Goal: Task Accomplishment & Management: Complete application form

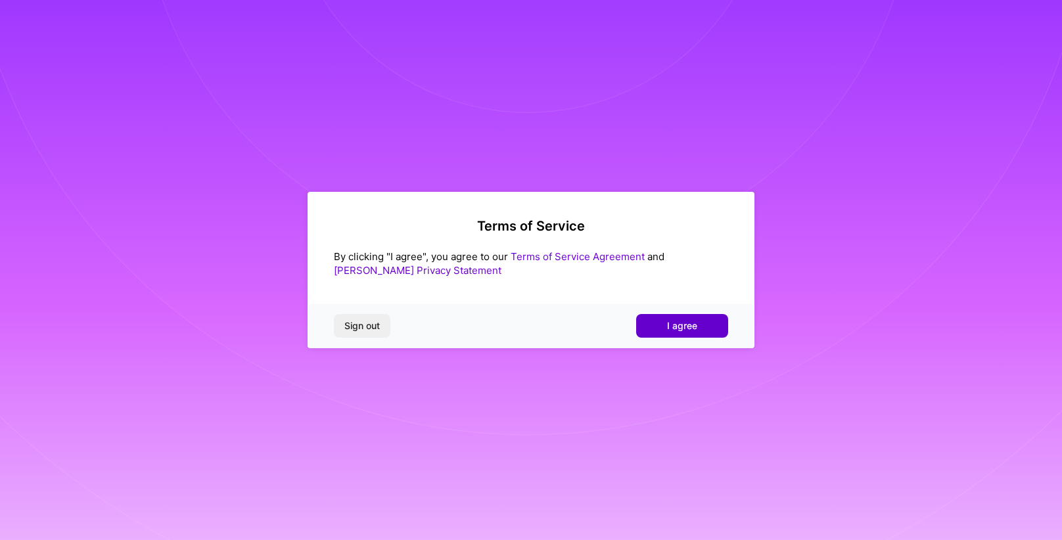
click at [690, 333] on button "I agree" at bounding box center [682, 326] width 92 height 24
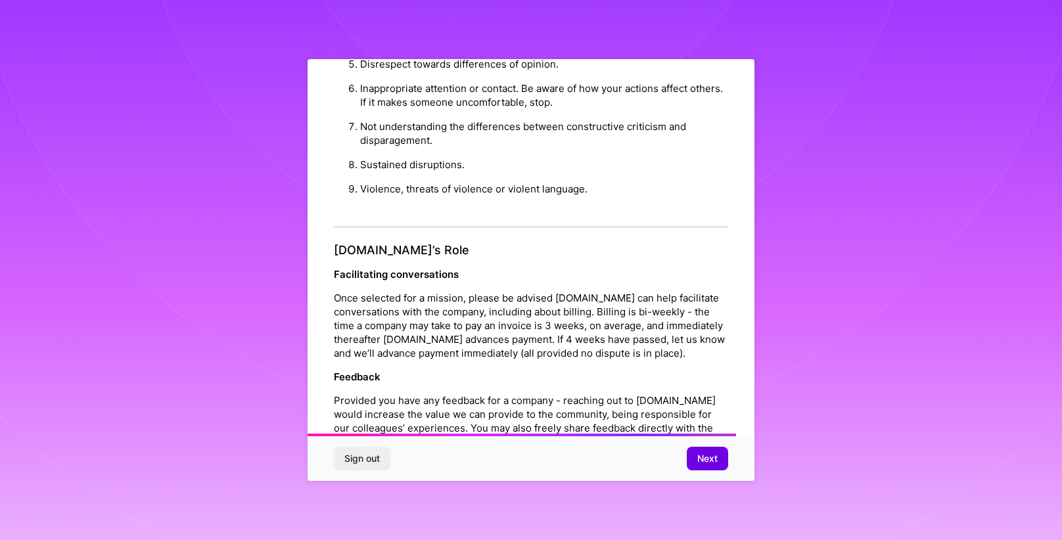
scroll to position [1385, 0]
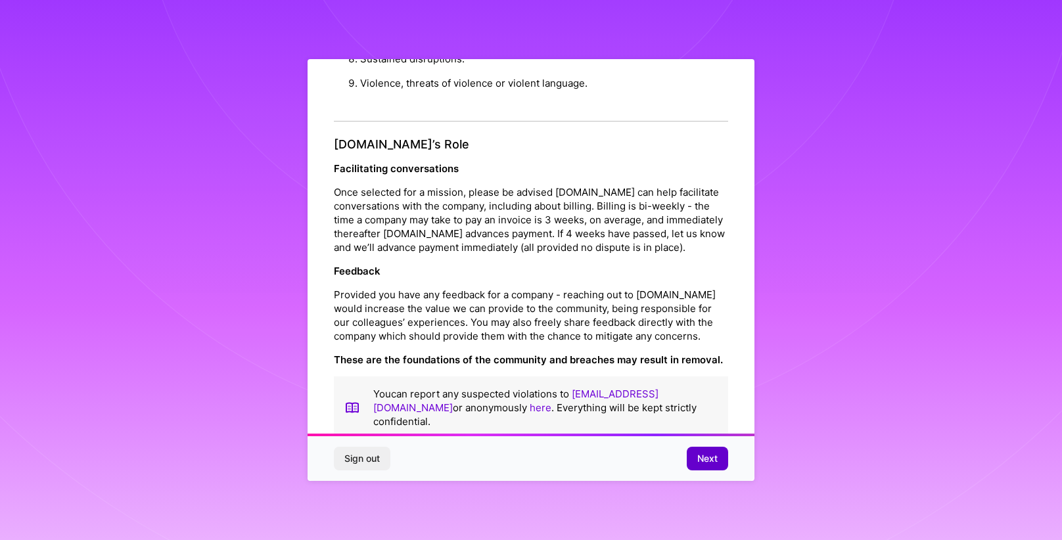
click at [724, 452] on button "Next" at bounding box center [707, 459] width 41 height 24
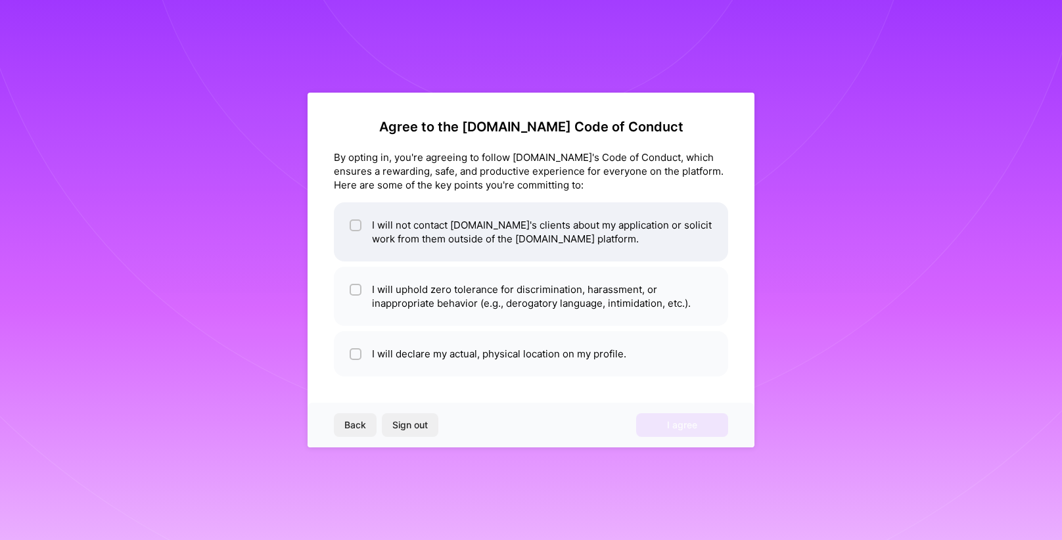
click at [466, 230] on li "I will not contact [DOMAIN_NAME]'s clients about my application or solicit work…" at bounding box center [531, 231] width 394 height 59
checkbox input "true"
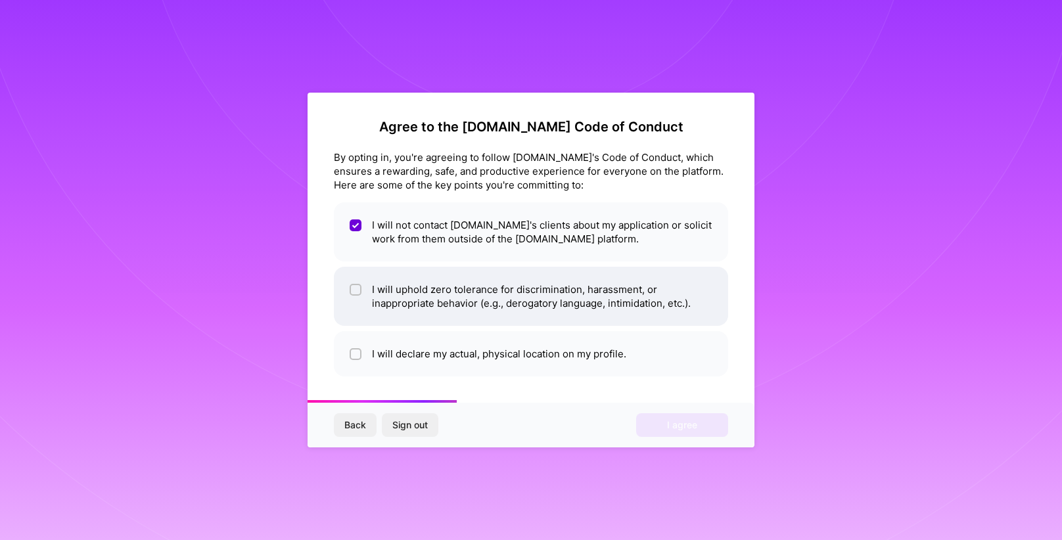
click at [456, 294] on li "I will uphold zero tolerance for discrimination, harassment, or inappropriate b…" at bounding box center [531, 296] width 394 height 59
checkbox input "true"
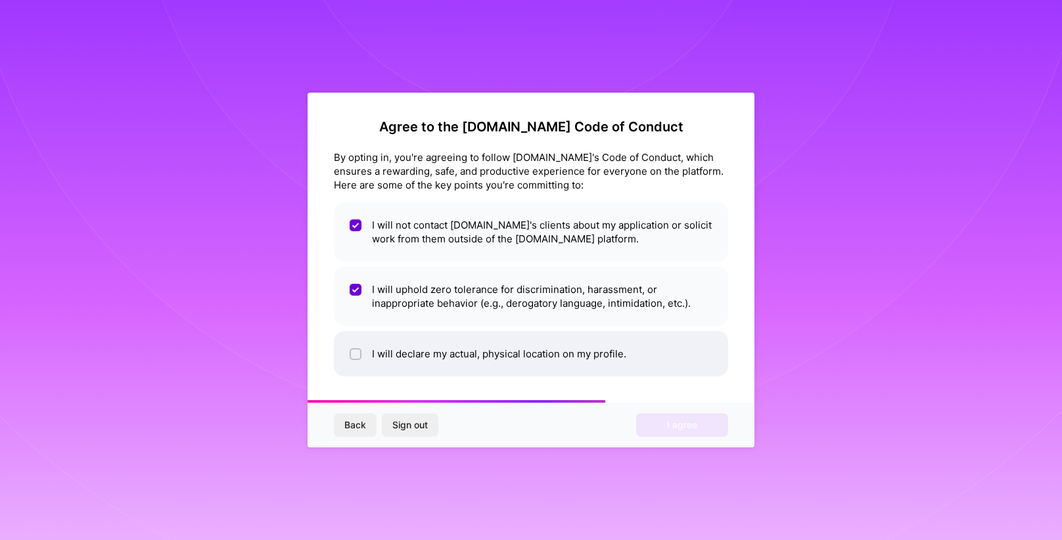
click at [459, 354] on li "I will declare my actual, physical location on my profile." at bounding box center [531, 353] width 394 height 45
checkbox input "true"
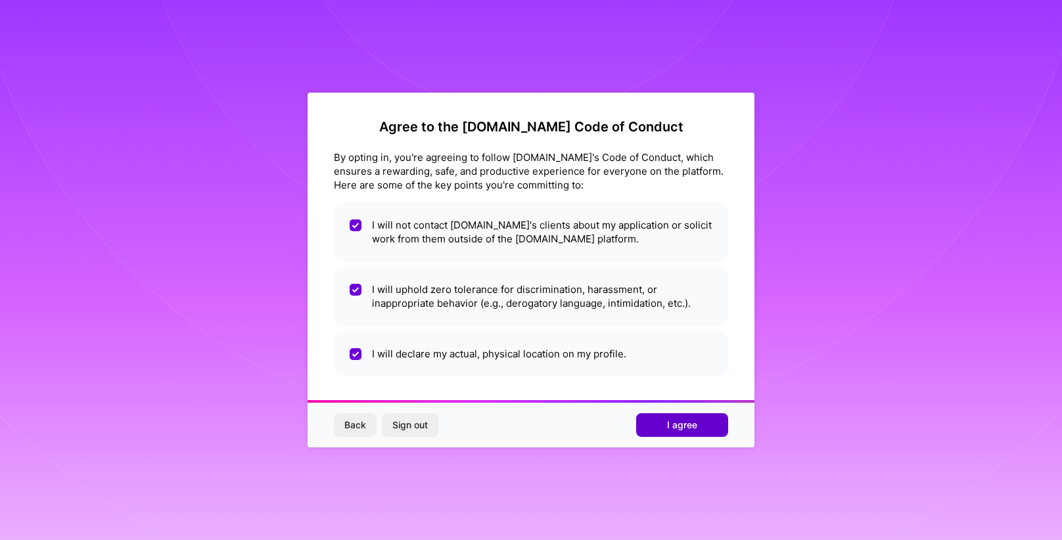
click at [687, 425] on span "I agree" at bounding box center [682, 425] width 30 height 13
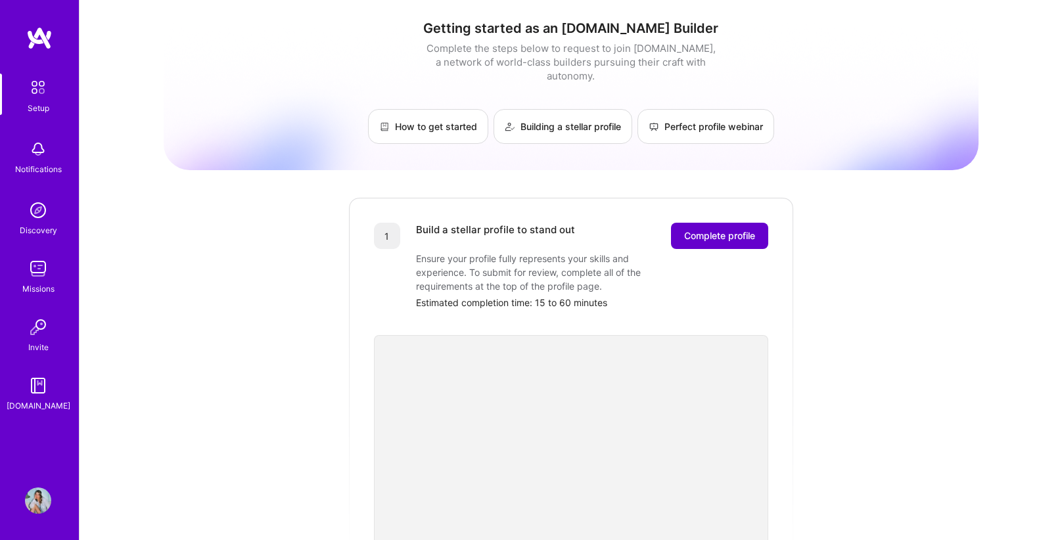
click at [688, 229] on span "Complete profile" at bounding box center [719, 235] width 71 height 13
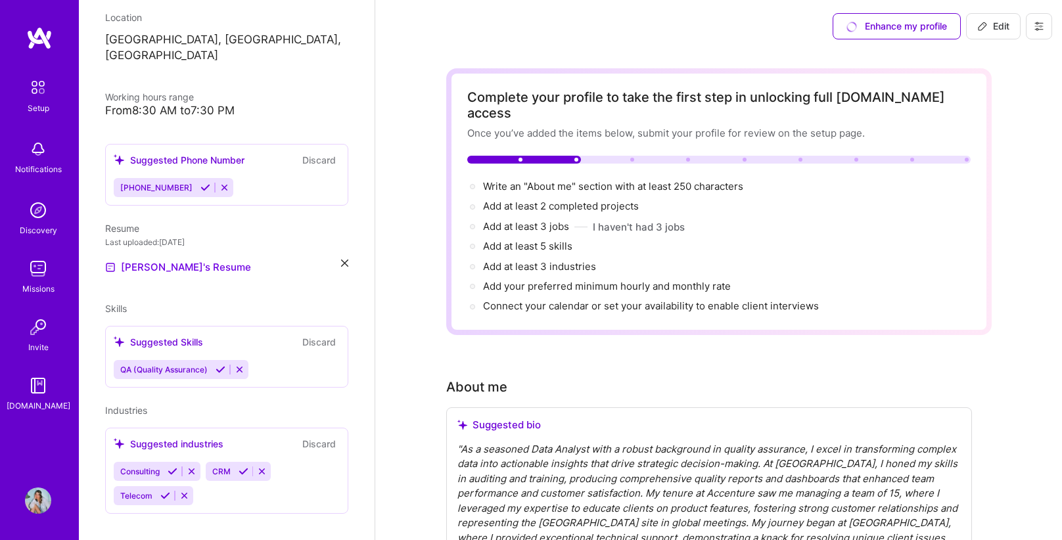
click at [200, 183] on icon at bounding box center [205, 188] width 10 height 10
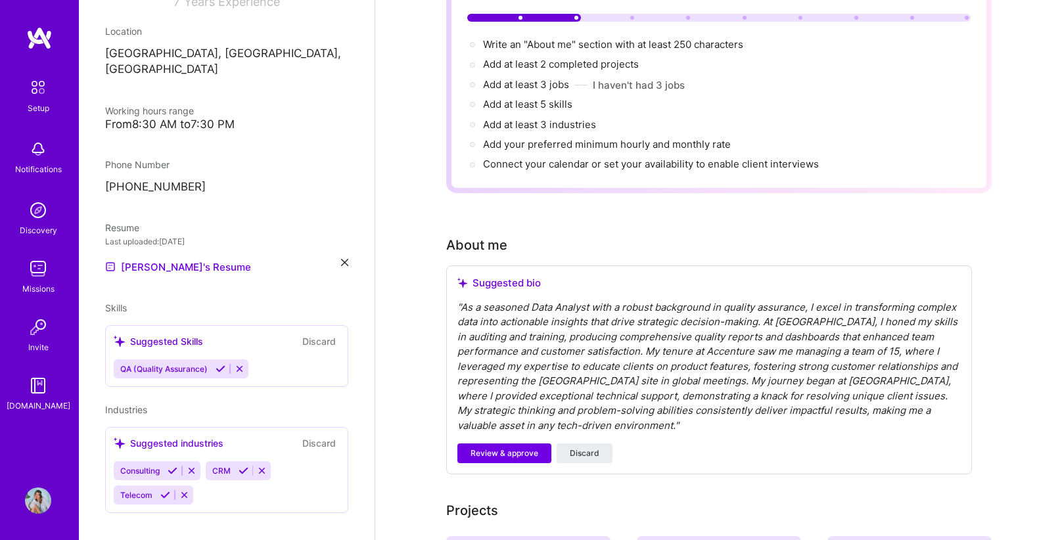
scroll to position [143, 0]
click at [218, 334] on div "Suggested Skills Discard" at bounding box center [227, 341] width 226 height 15
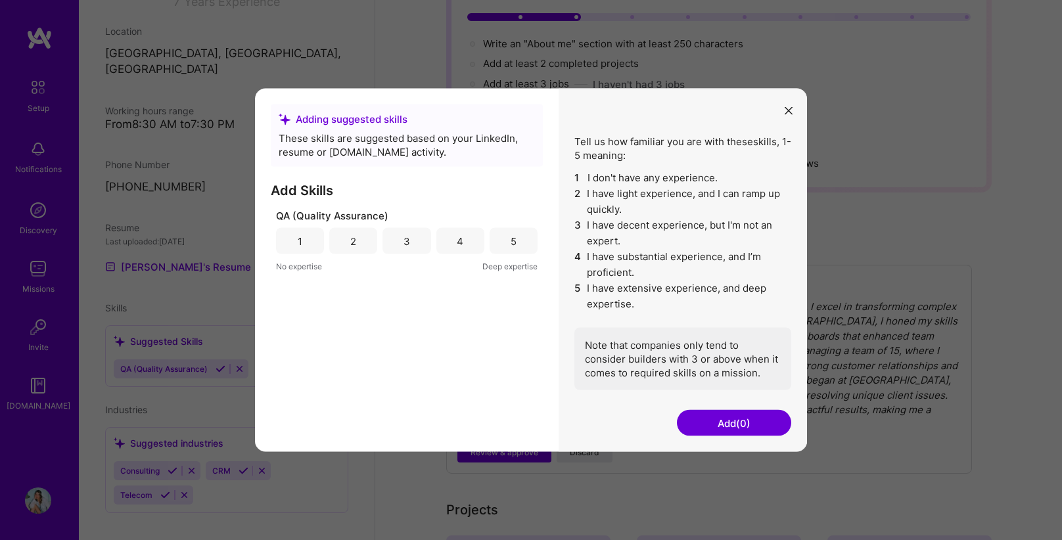
click at [526, 246] on div "5" at bounding box center [514, 241] width 48 height 26
click at [727, 421] on button "Add (1)" at bounding box center [734, 423] width 114 height 26
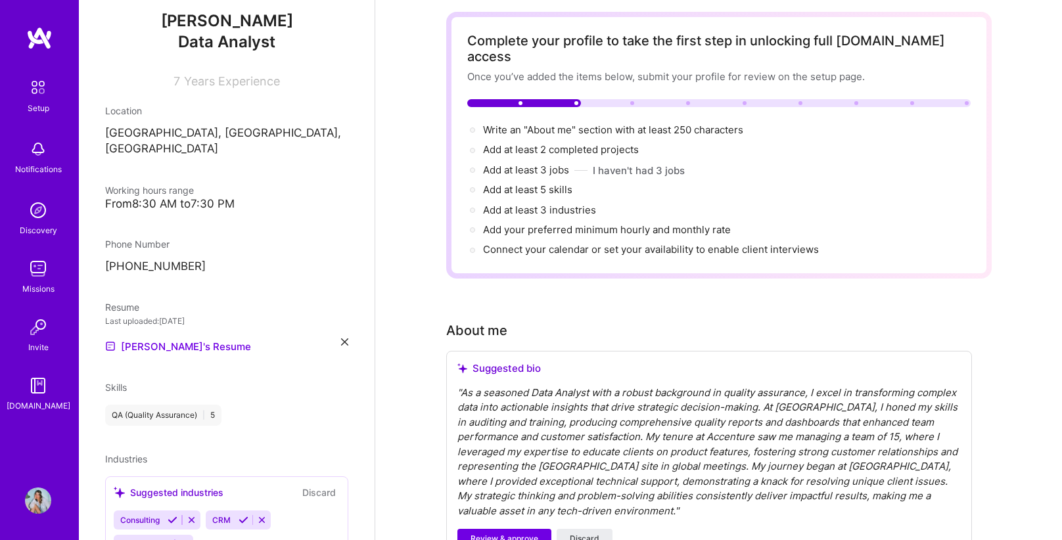
scroll to position [189, 0]
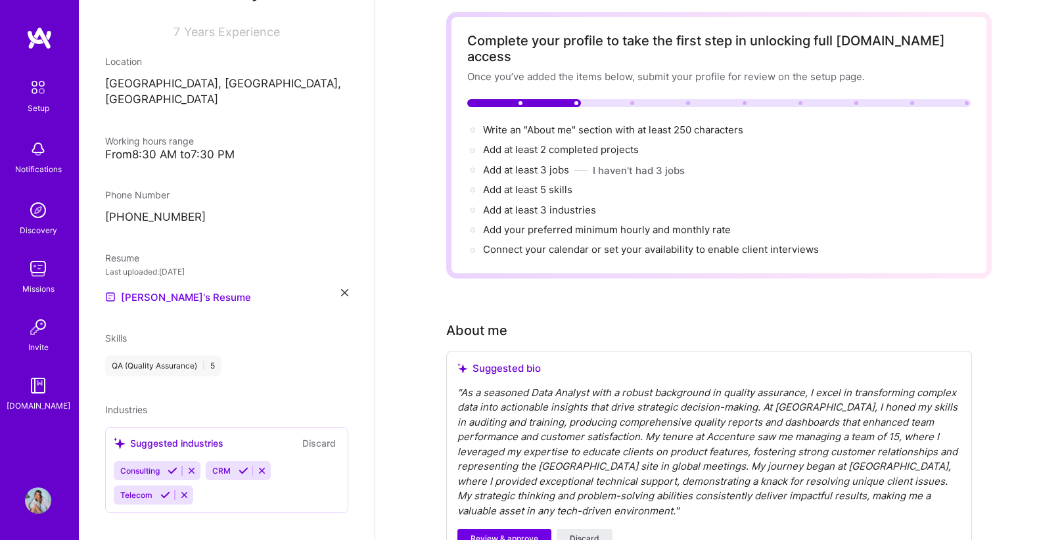
click at [195, 356] on div "QA (Quality Assurance) | 5" at bounding box center [163, 366] width 116 height 21
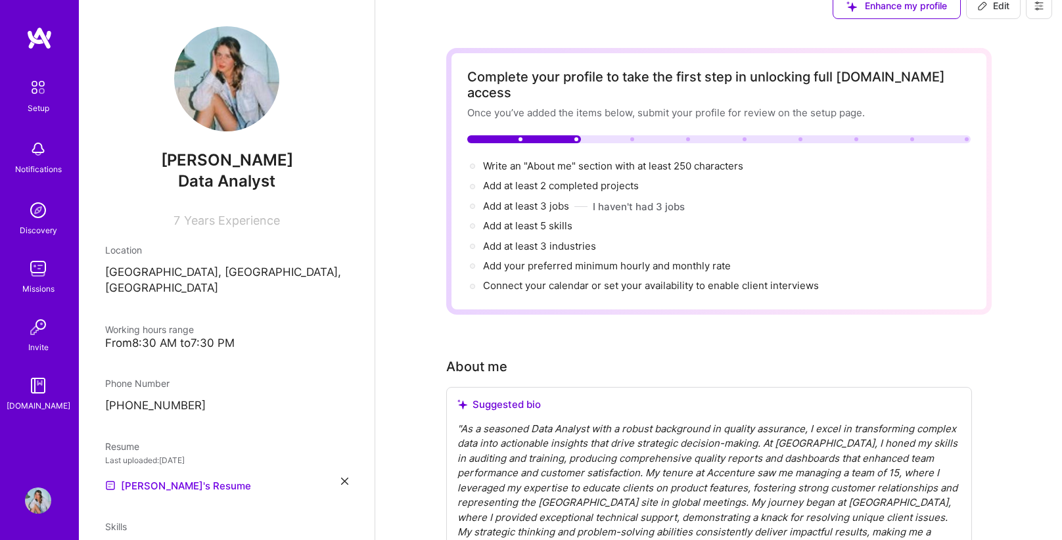
scroll to position [172, 0]
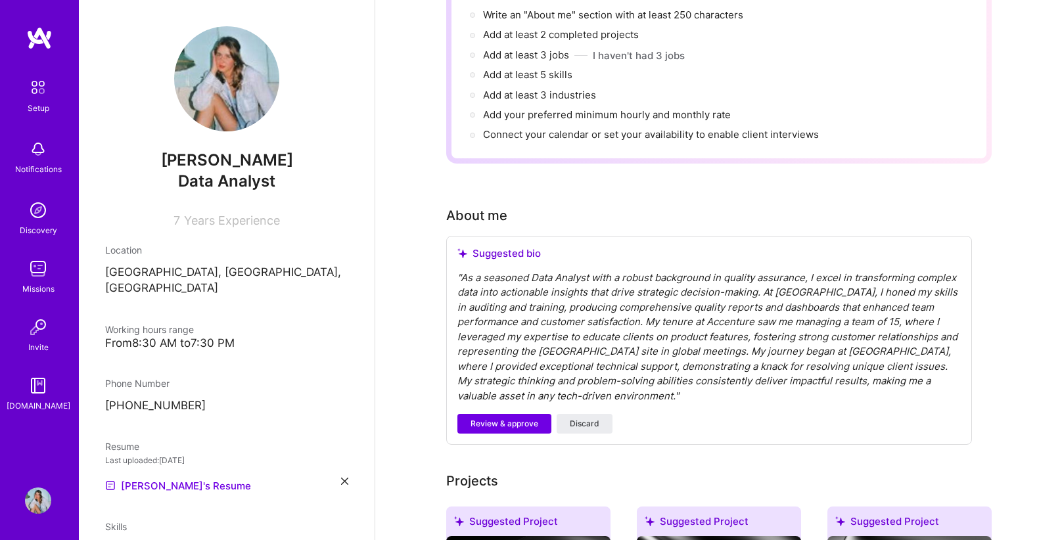
click at [537, 321] on div "" As a seasoned Data Analyst with a robust background in quality assurance, I e…" at bounding box center [708, 337] width 503 height 133
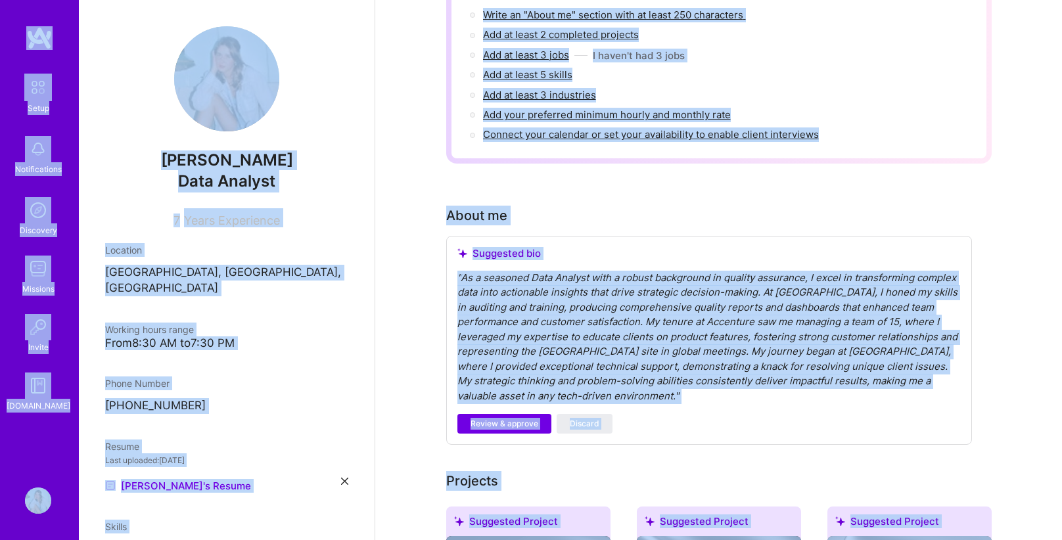
click at [537, 311] on div "" As a seasoned Data Analyst with a robust background in quality assurance, I e…" at bounding box center [708, 337] width 503 height 133
click at [589, 328] on div "" As a seasoned Data Analyst with a robust background in quality assurance, I e…" at bounding box center [708, 337] width 503 height 133
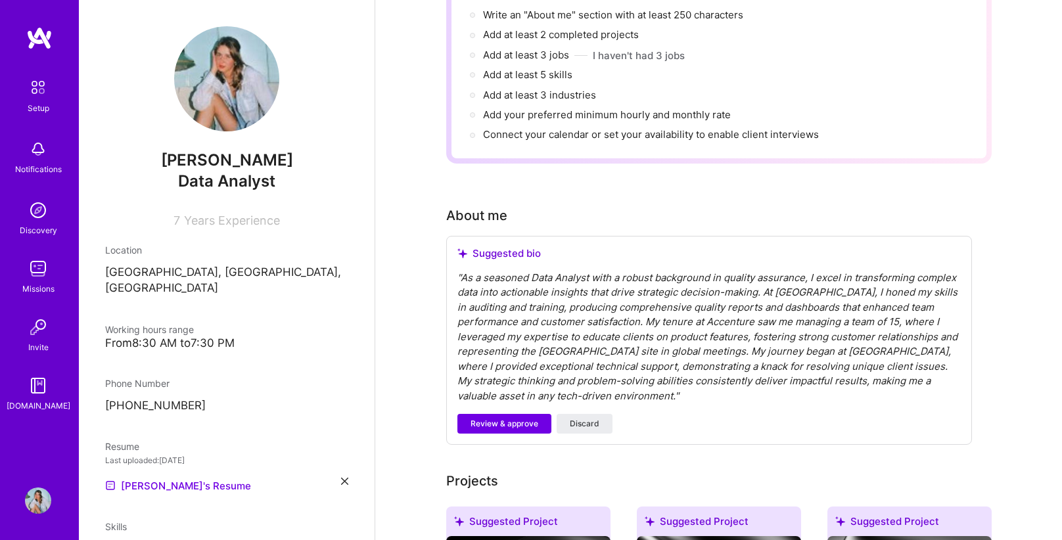
click at [571, 361] on div "" As a seasoned Data Analyst with a robust background in quality assurance, I e…" at bounding box center [708, 337] width 503 height 133
click at [492, 418] on span "Review & approve" at bounding box center [505, 424] width 68 height 12
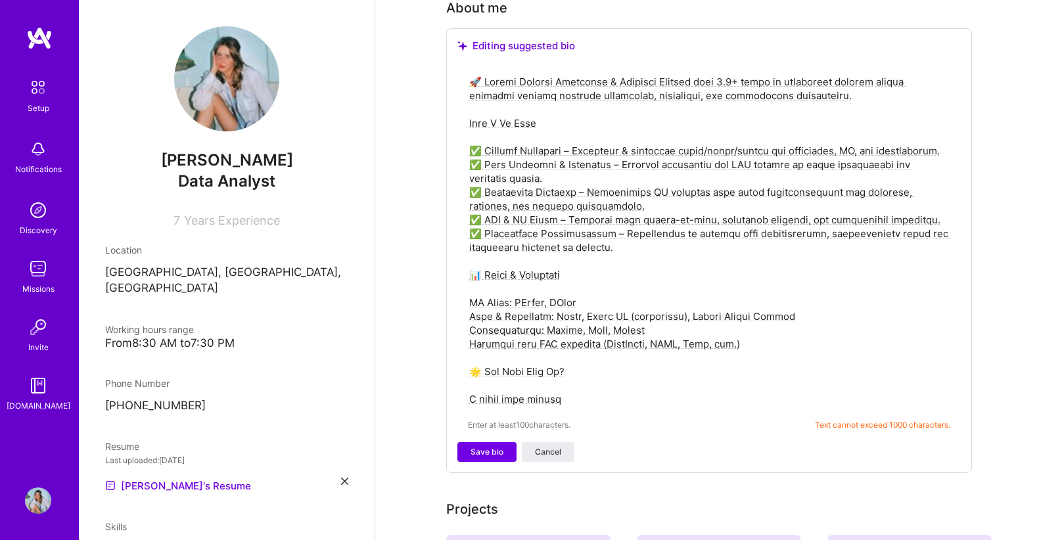
scroll to position [335, 0]
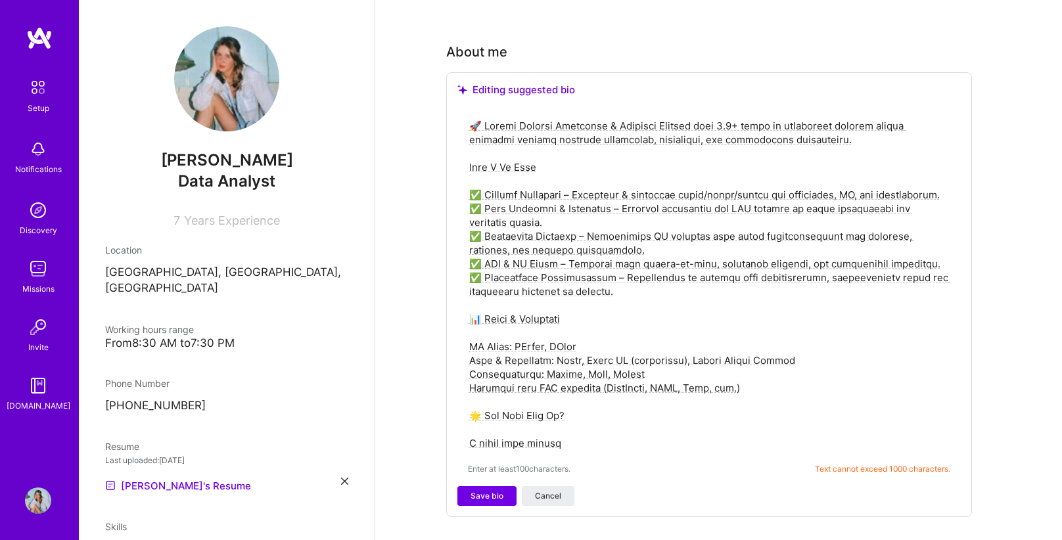
drag, startPoint x: 559, startPoint y: 414, endPoint x: 457, endPoint y: 388, distance: 105.0
click at [457, 388] on div "Enter at least 100 characters. Text cannot exceed 1000 characters." at bounding box center [708, 296] width 503 height 379
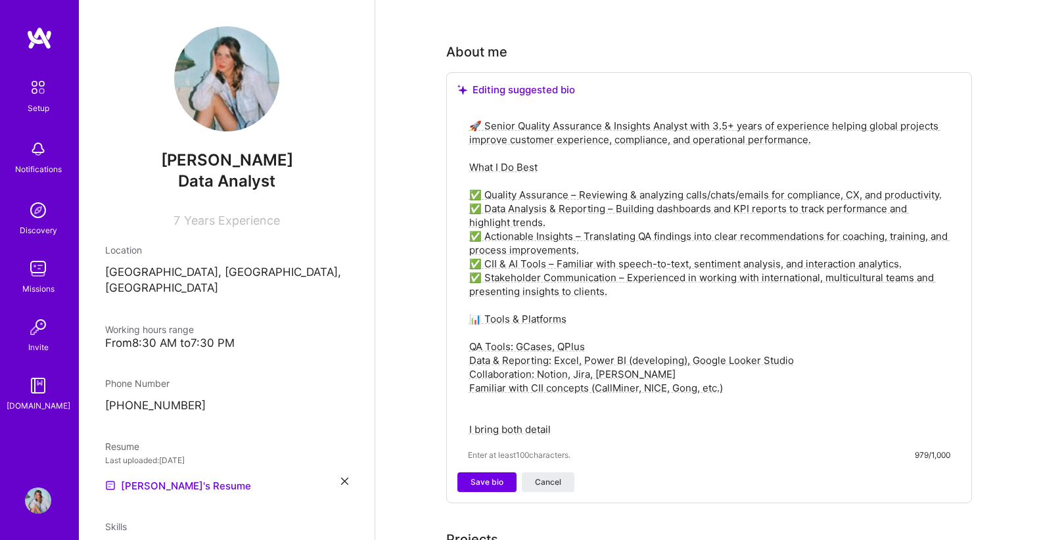
drag, startPoint x: 562, startPoint y: 406, endPoint x: 457, endPoint y: 394, distance: 105.2
click at [457, 394] on div "🚀 Senior Quality Assurance & Insights Analyst with 3.5+ years of experience hel…" at bounding box center [708, 289] width 503 height 365
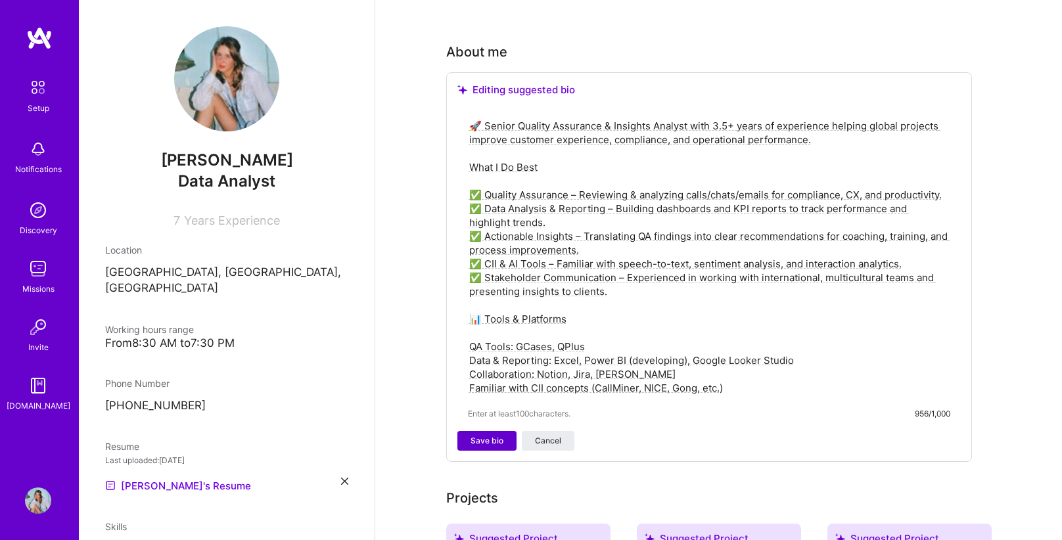
type textarea "🚀 Senior Quality Assurance & Insights Analyst with 3.5+ years of experience hel…"
click at [489, 435] on span "Save bio" at bounding box center [487, 441] width 33 height 12
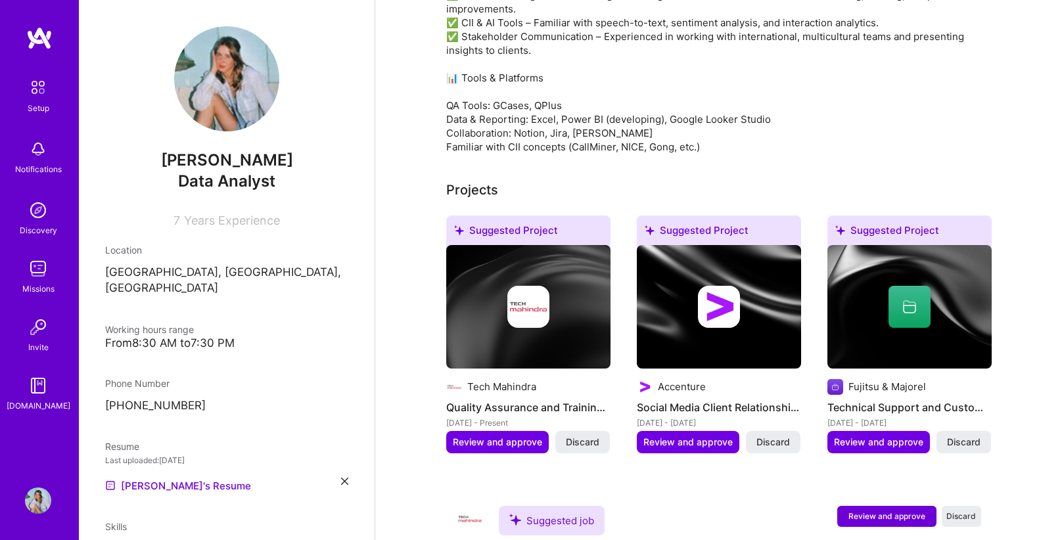
scroll to position [510, 0]
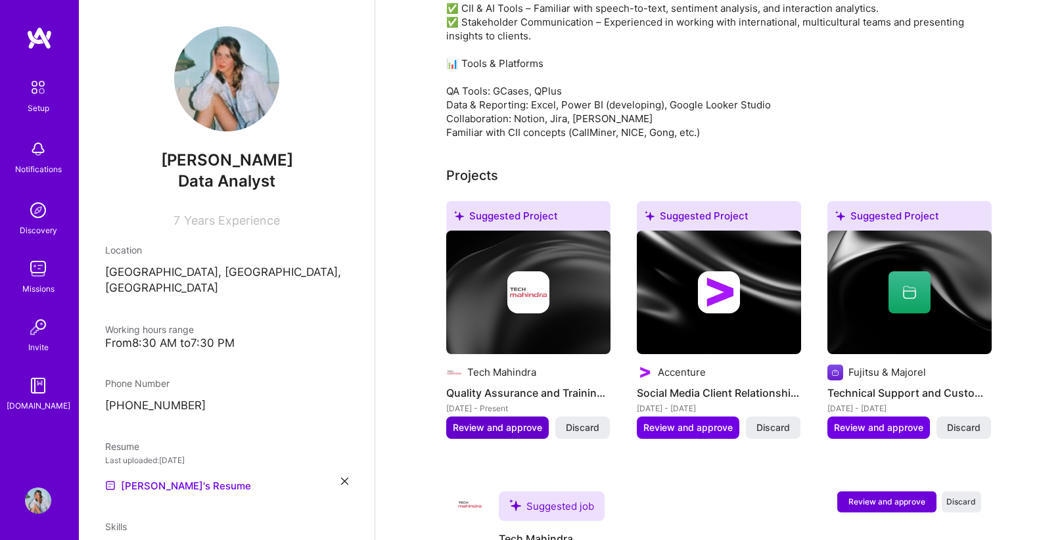
click at [511, 421] on span "Review and approve" at bounding box center [497, 427] width 89 height 13
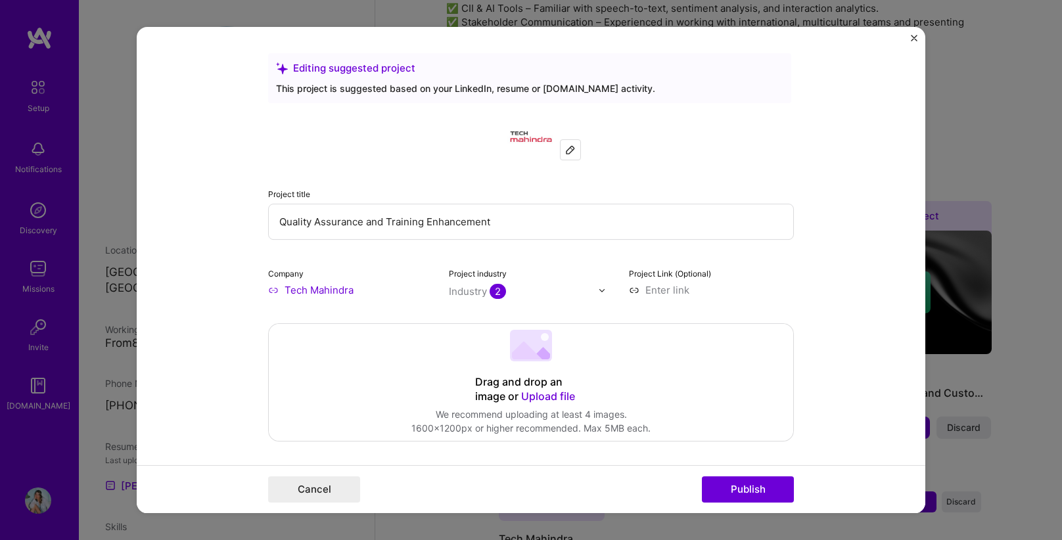
drag, startPoint x: 505, startPoint y: 217, endPoint x: 153, endPoint y: 212, distance: 351.6
click at [153, 212] on form "Editing suggested project This project is suggested based on your LinkedIn, res…" at bounding box center [531, 270] width 789 height 486
type input "Senio"
